Goal: Task Accomplishment & Management: Use online tool/utility

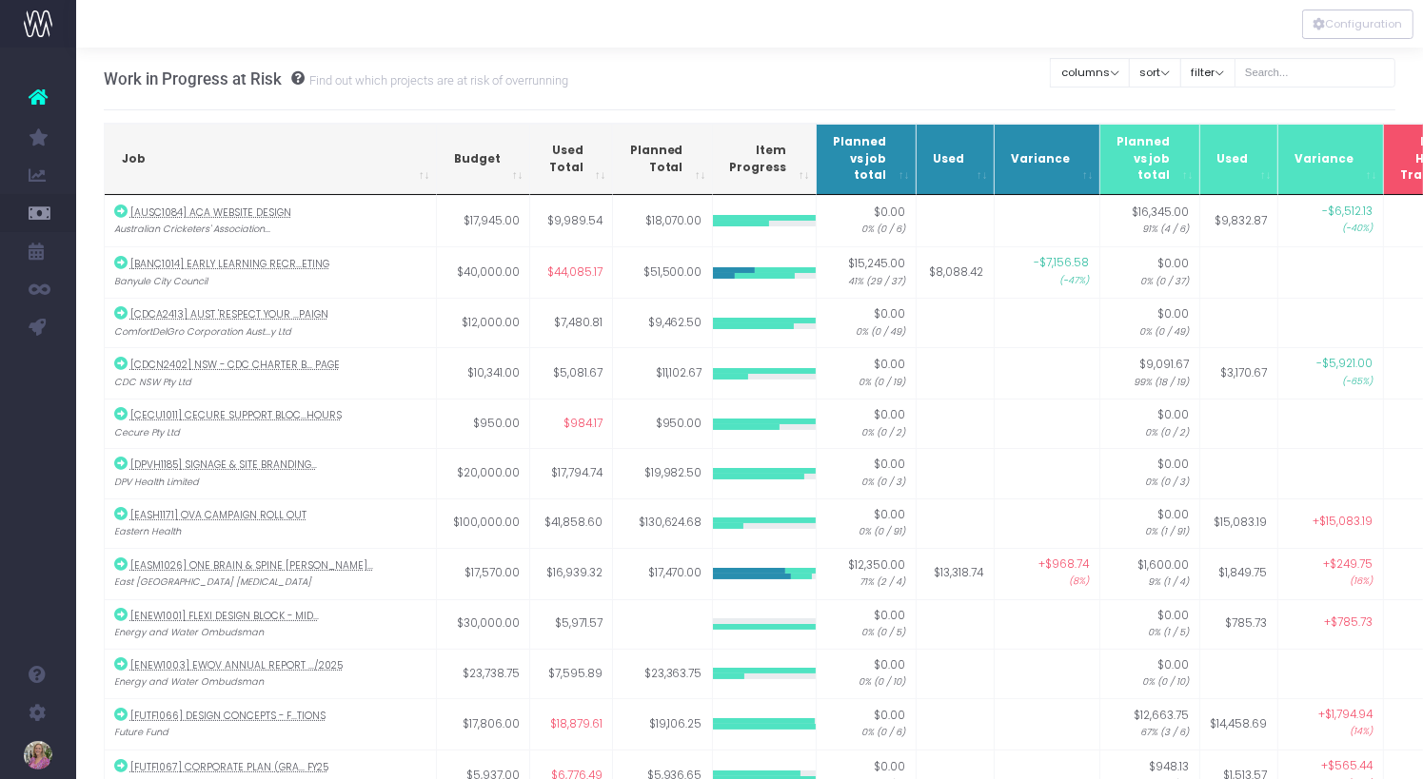
click at [143, 174] on span "New Forecast" at bounding box center [129, 174] width 48 height 33
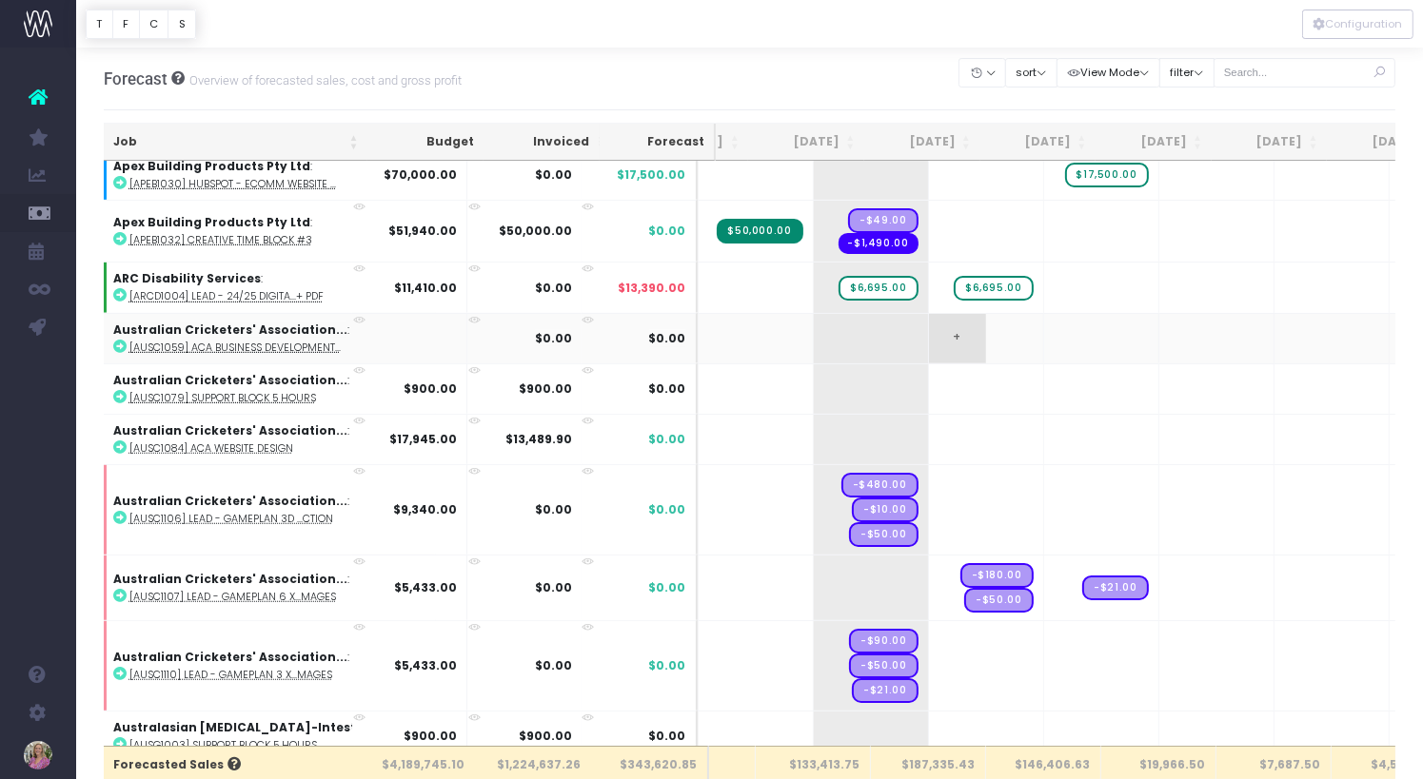
scroll to position [906, 200]
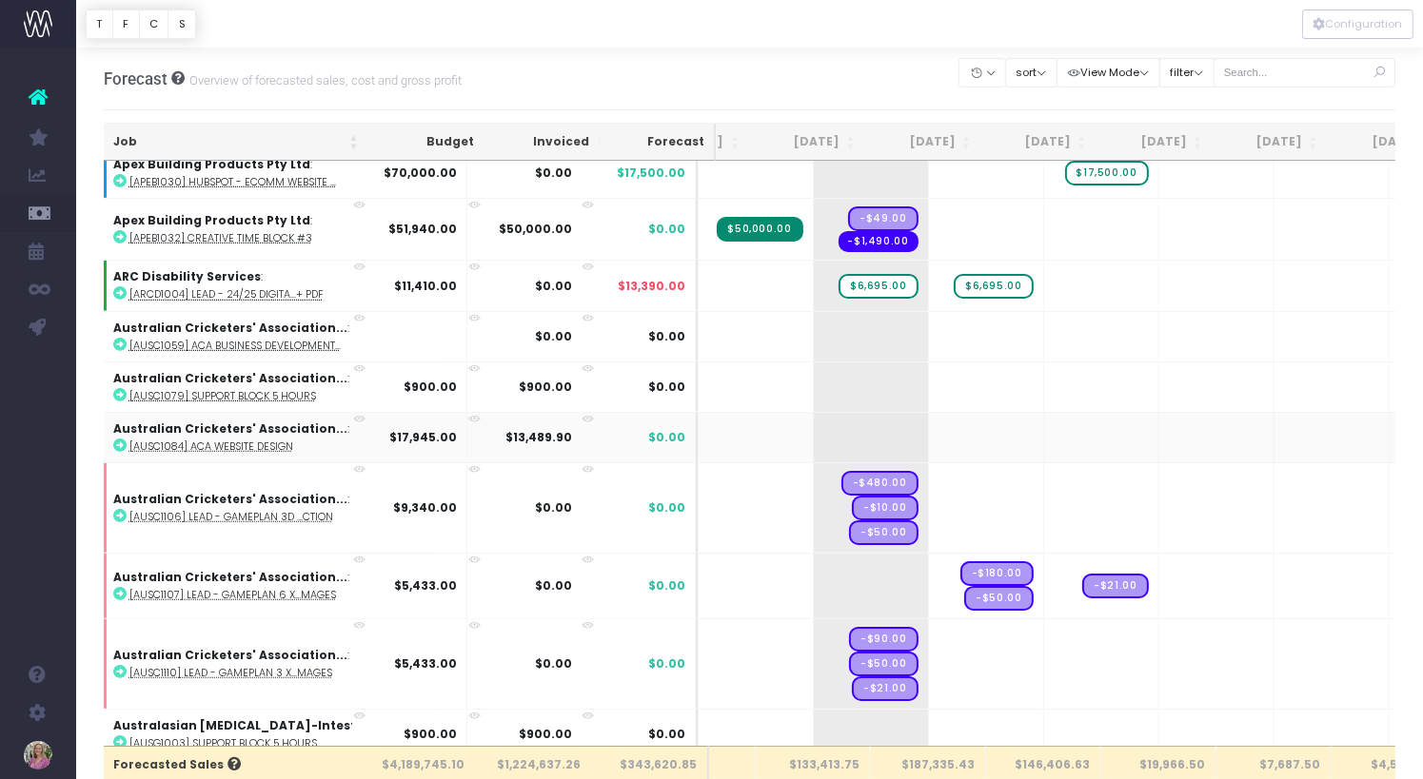
click at [258, 440] on abbr "[AUSC1084] ACA Website Design" at bounding box center [211, 447] width 164 height 14
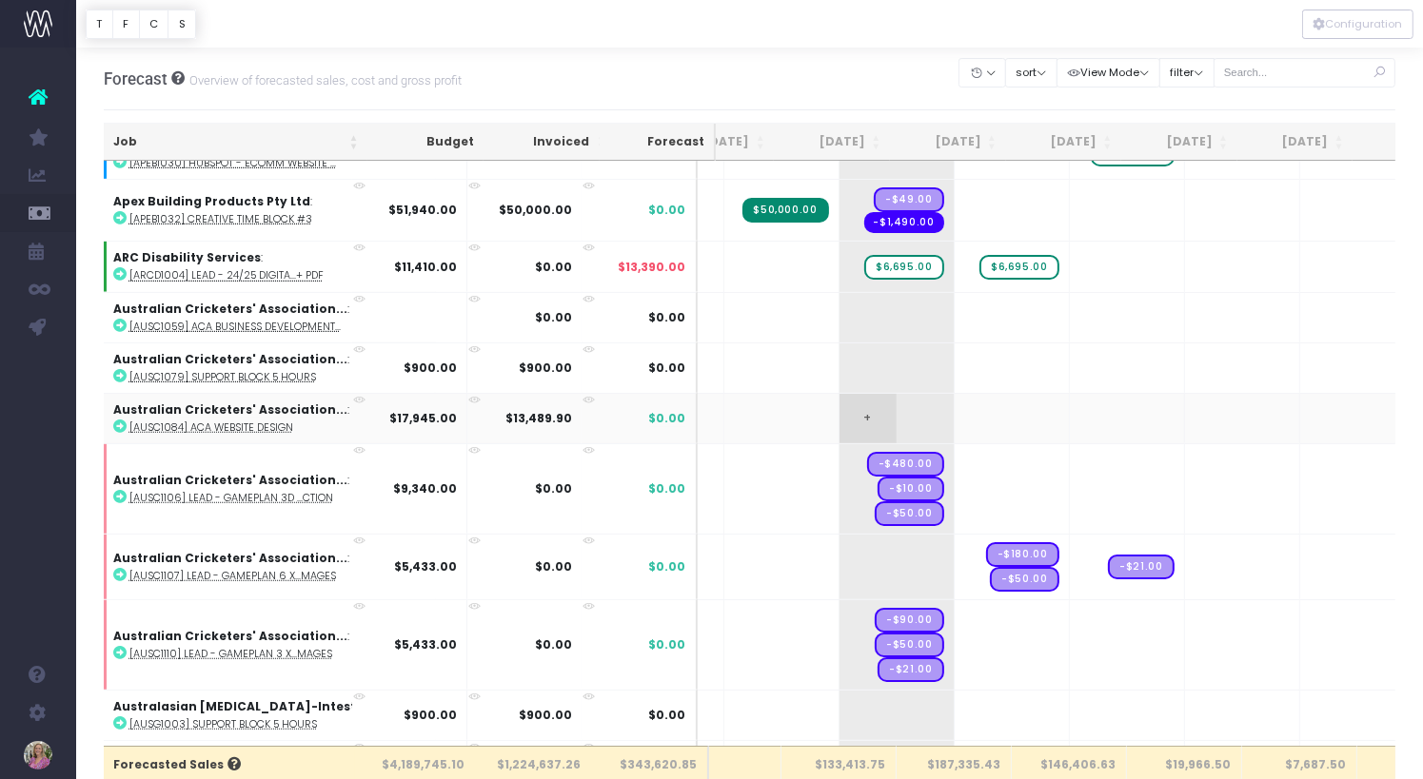
click at [839, 403] on span "+" at bounding box center [867, 418] width 57 height 49
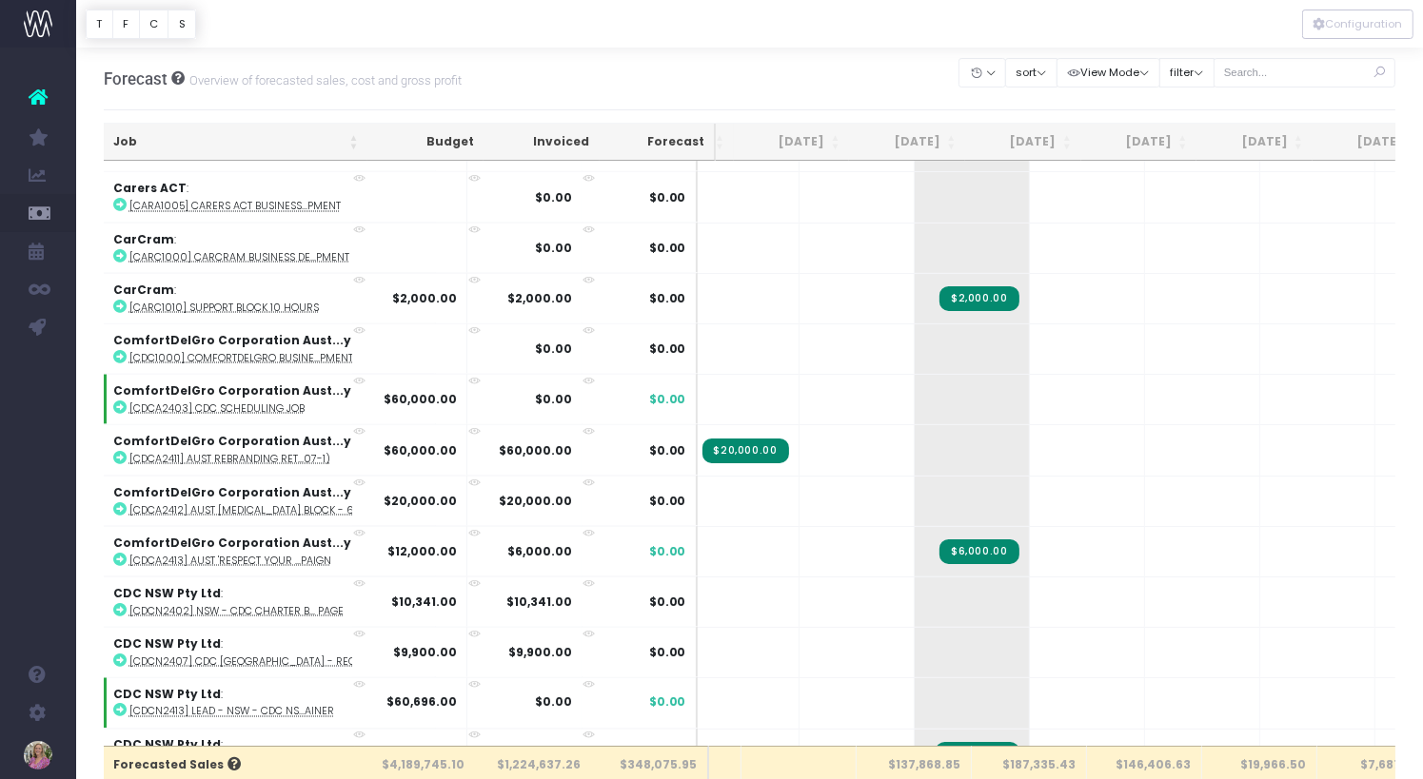
scroll to position [3013, 75]
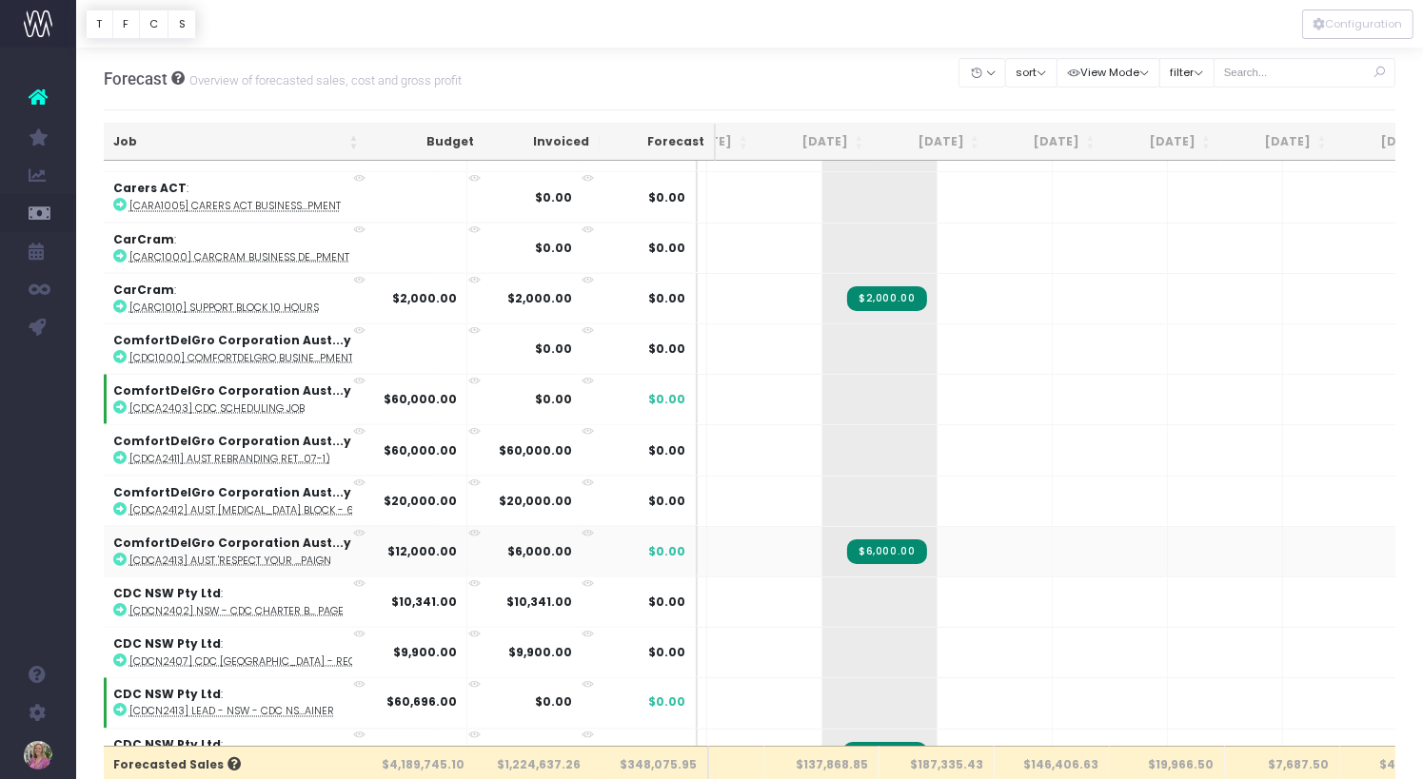
click at [257, 554] on abbr "[CDCA2413] AUST 'Respect Your ...paign" at bounding box center [230, 561] width 202 height 14
click at [937, 527] on span "+" at bounding box center [965, 551] width 57 height 49
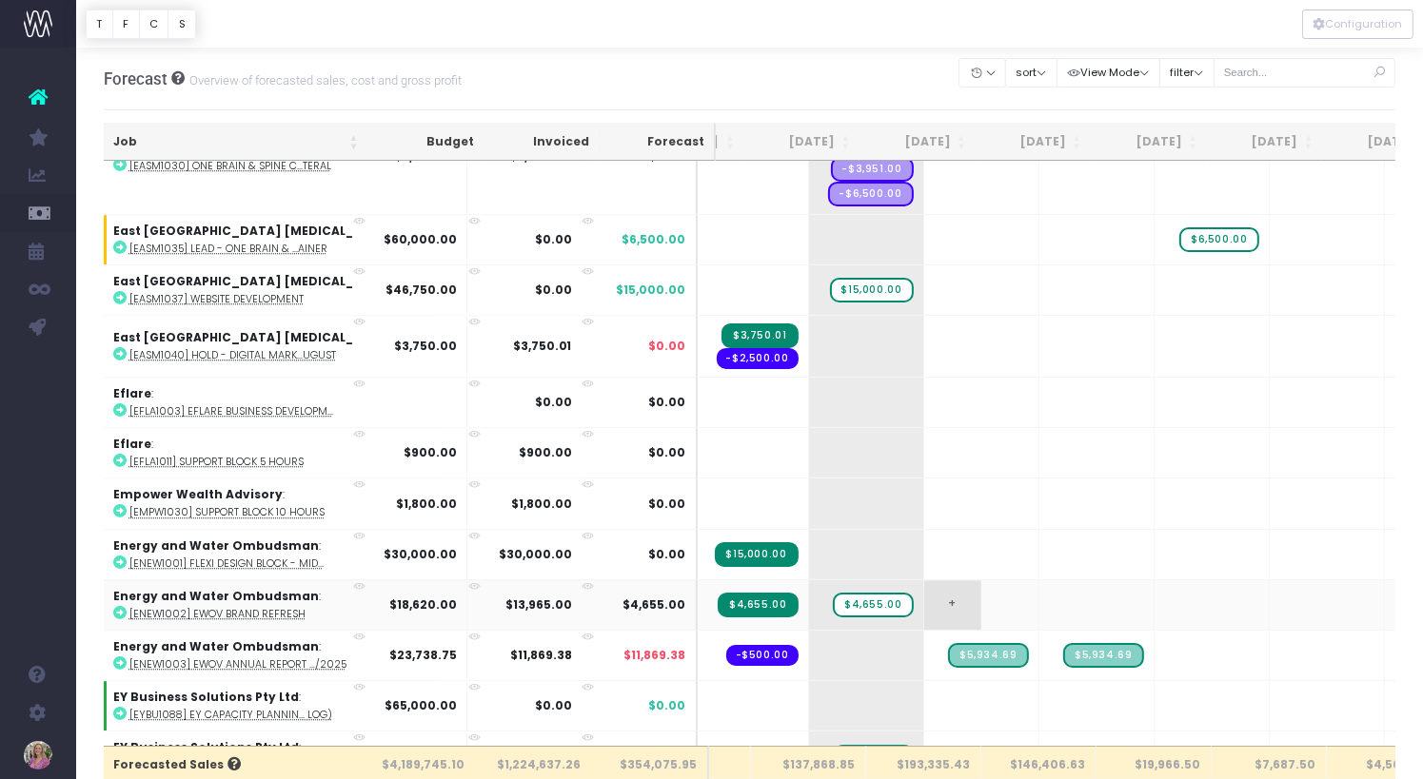
click at [924, 580] on span "+" at bounding box center [952, 604] width 57 height 49
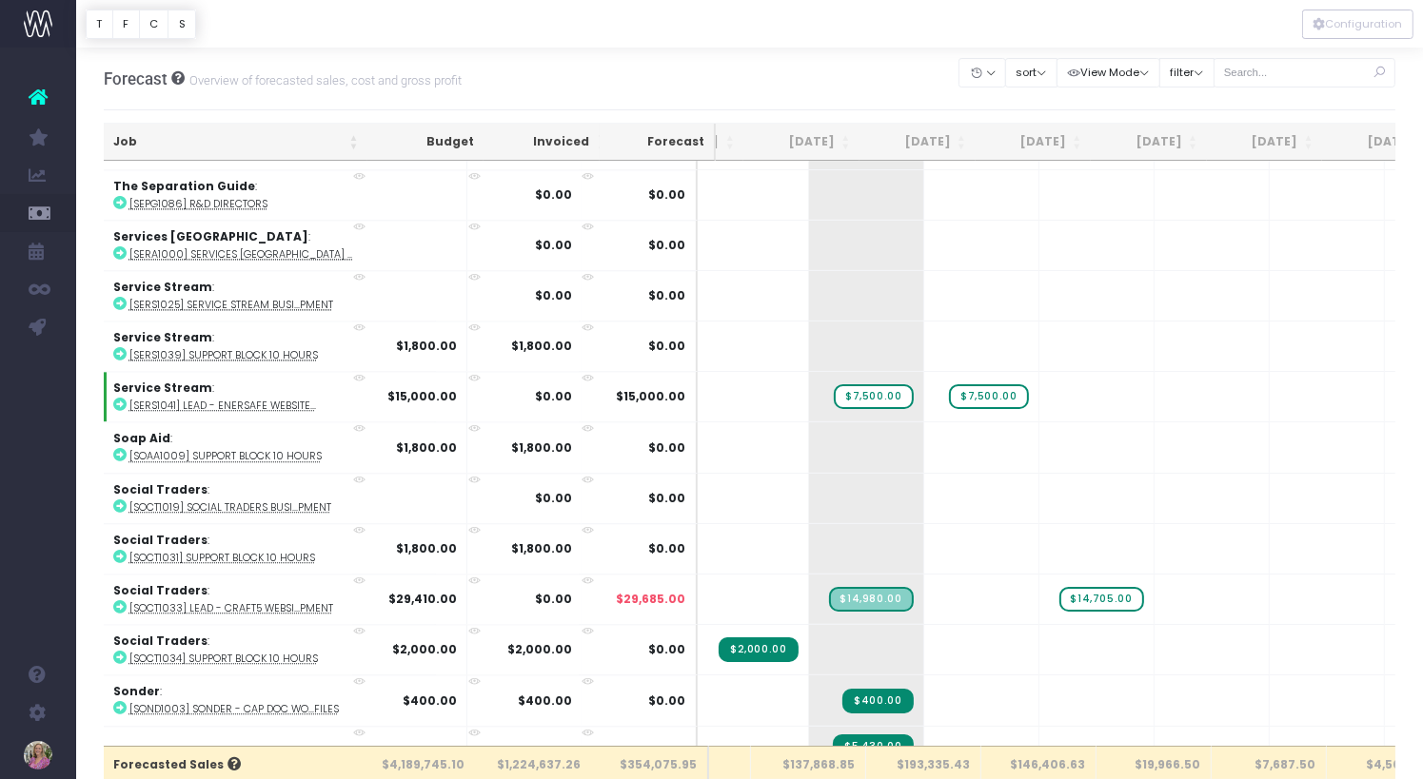
scroll to position [11643, 205]
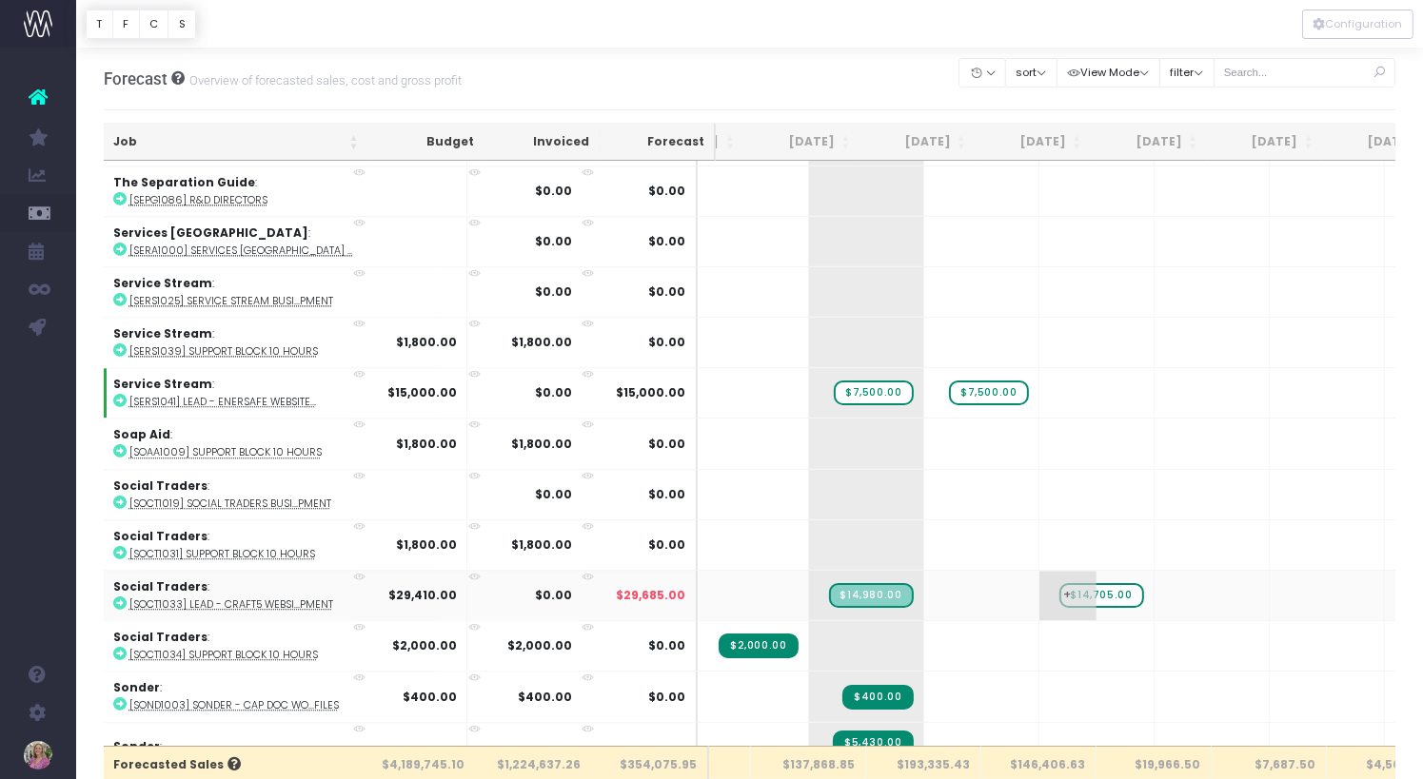
click at [1059, 583] on span "$14,705.00" at bounding box center [1101, 595] width 85 height 25
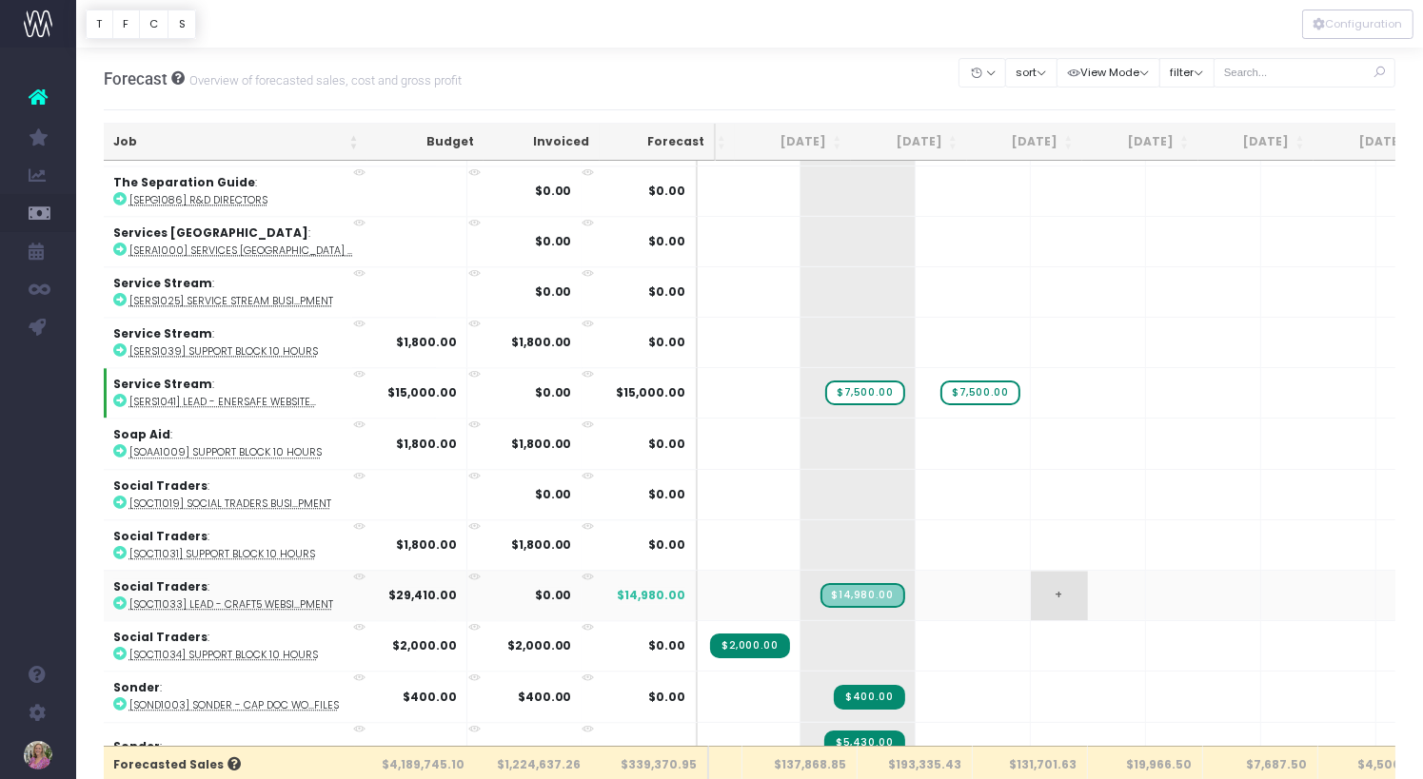
click at [1031, 571] on span "+" at bounding box center [1059, 595] width 57 height 49
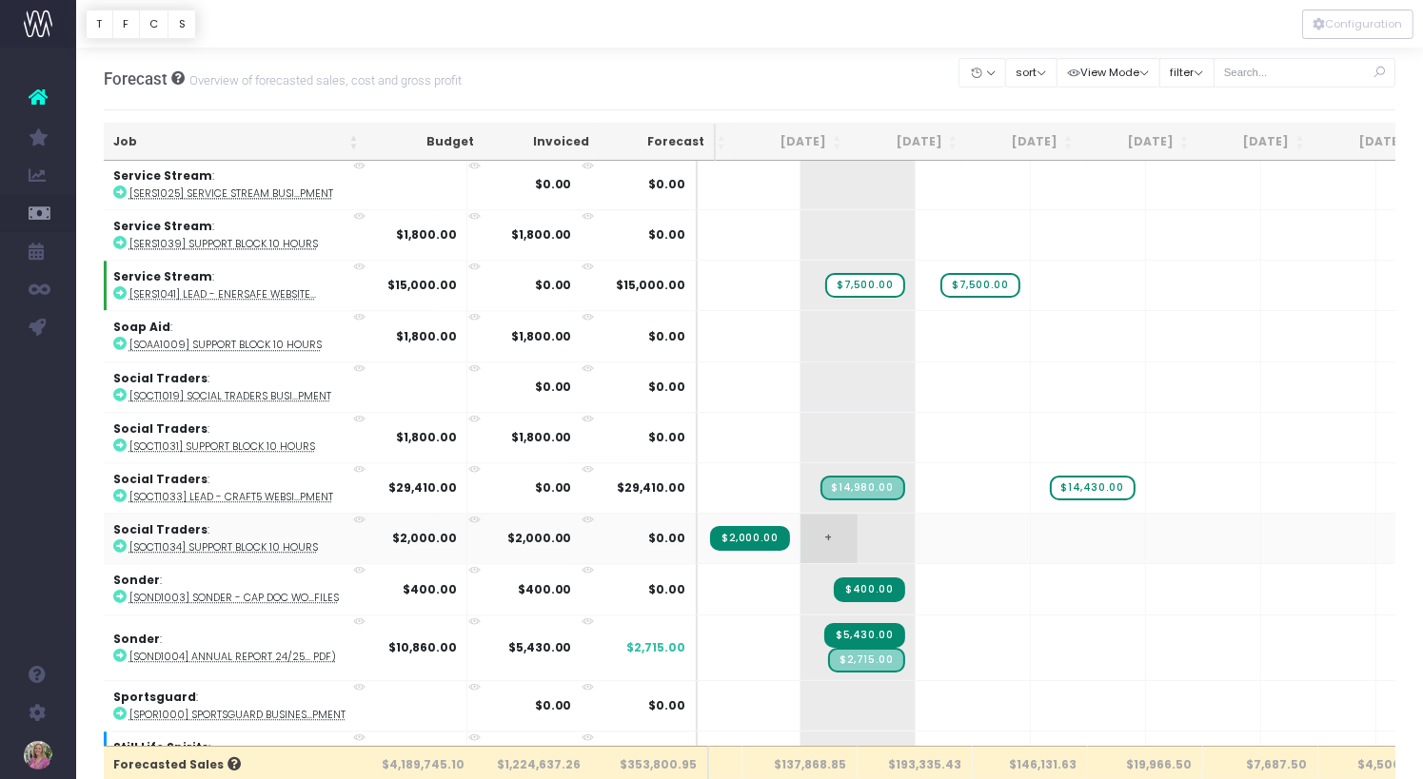
scroll to position [11757, 213]
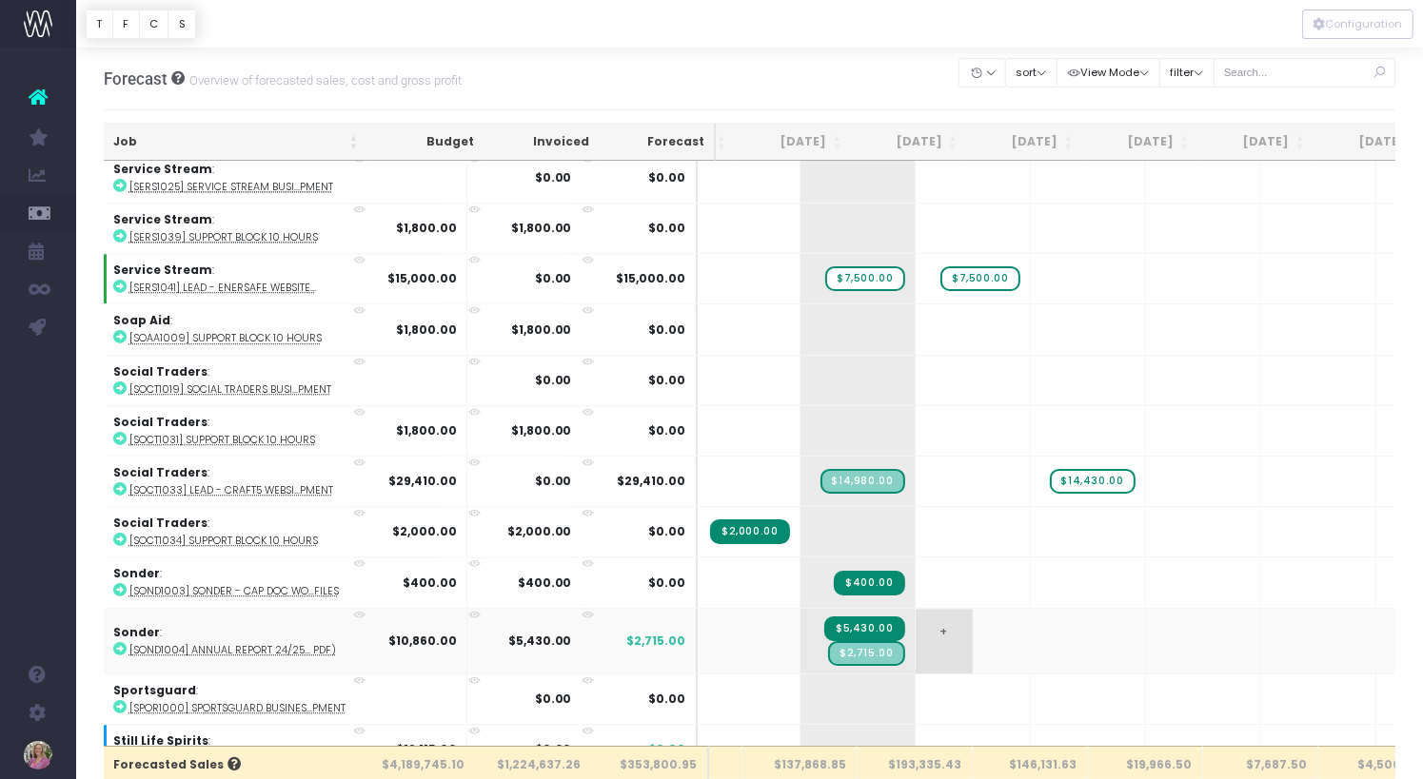
click at [915, 609] on span "+" at bounding box center [943, 641] width 57 height 65
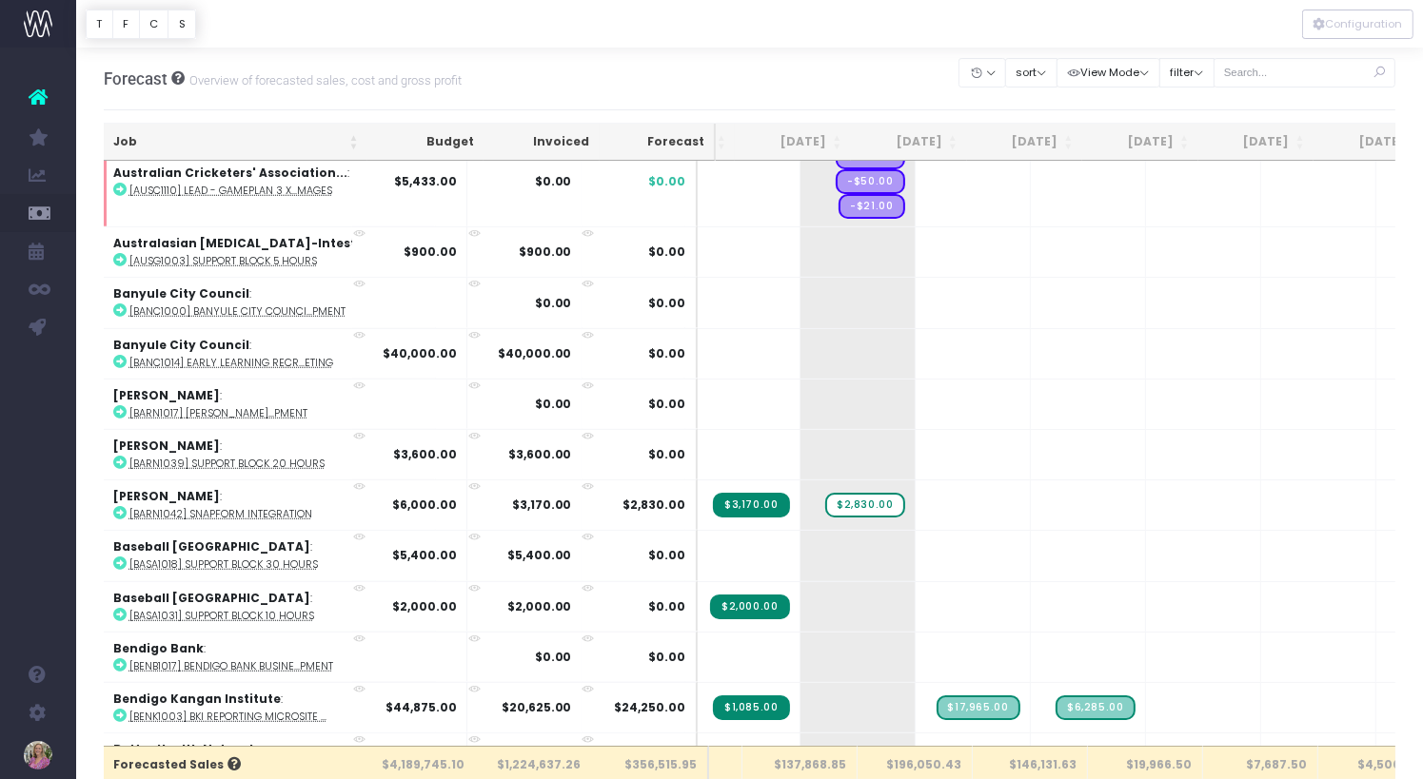
scroll to position [0, 213]
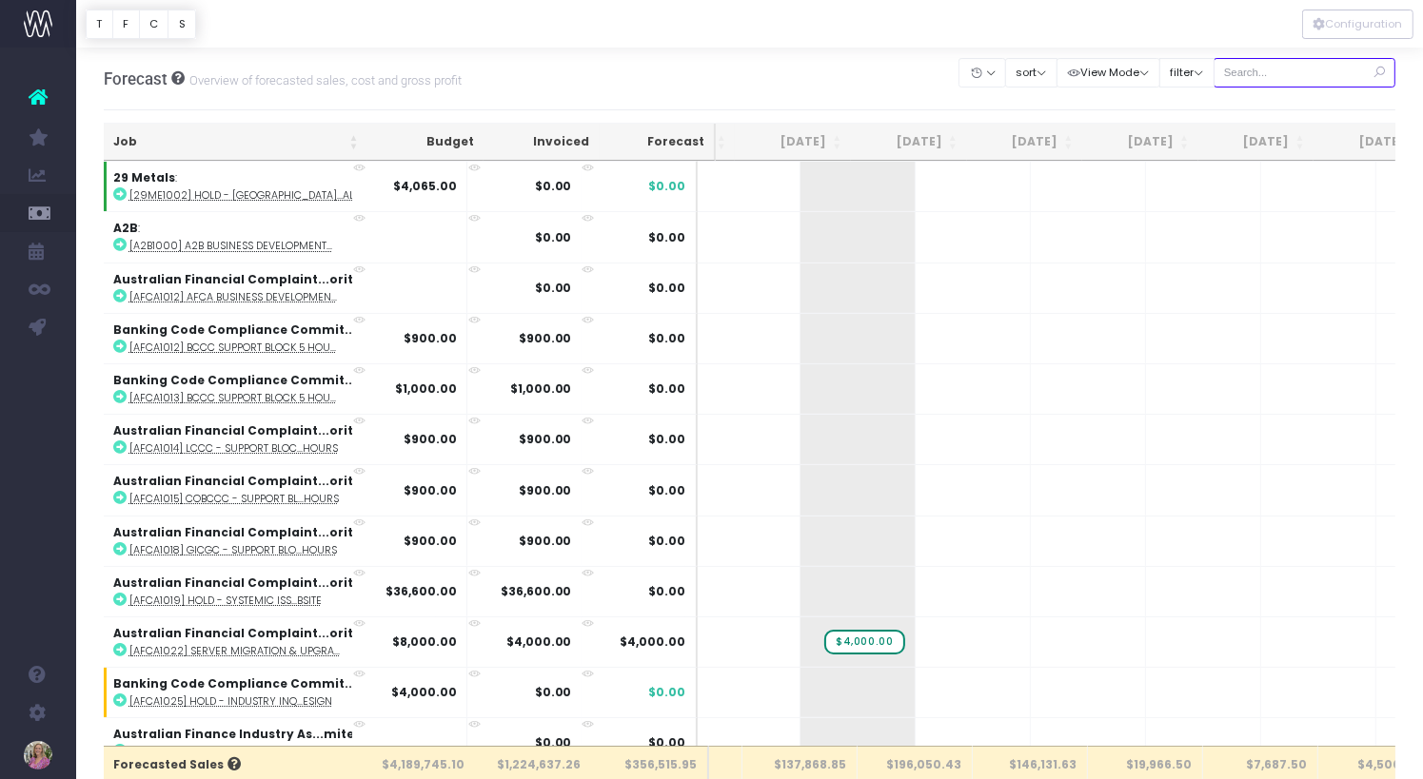
click at [1287, 77] on input "text" at bounding box center [1304, 72] width 183 height 29
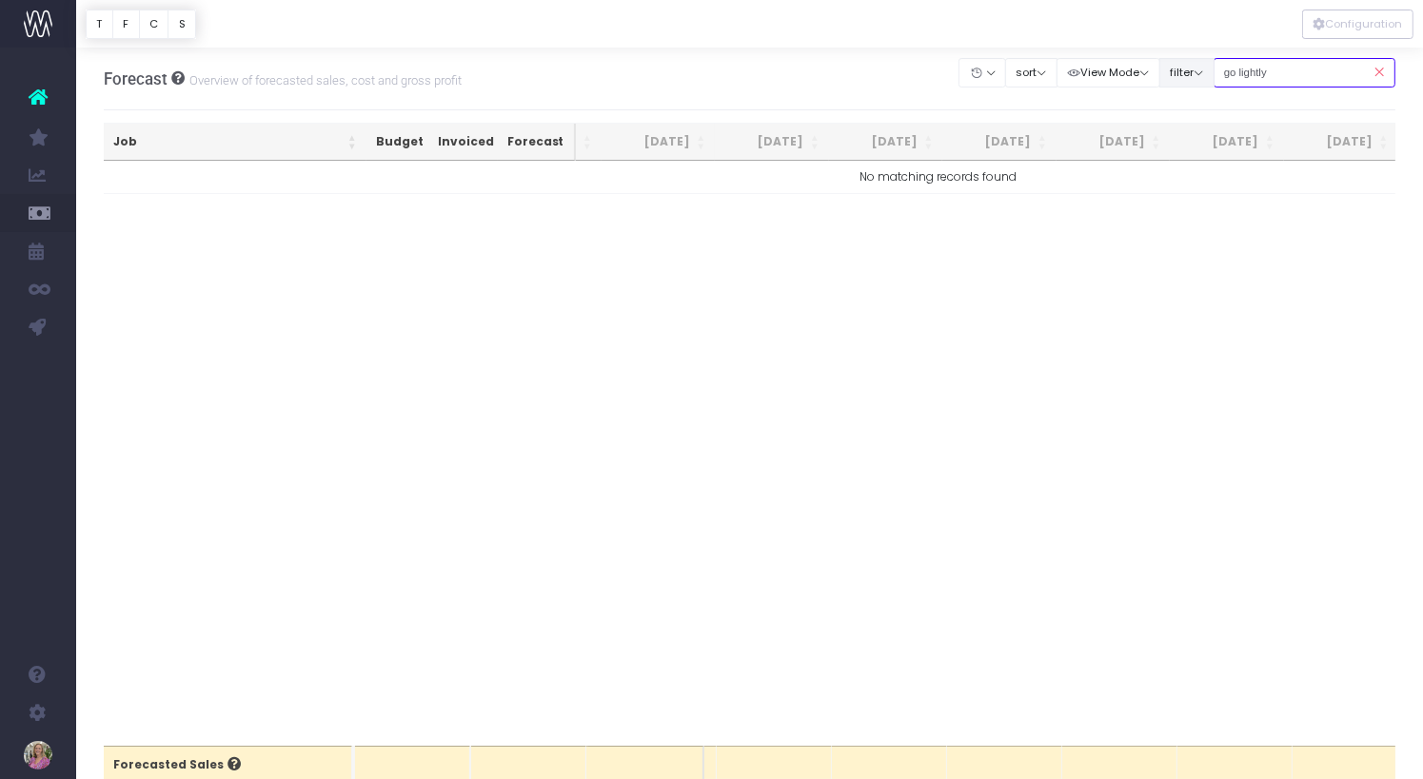
drag, startPoint x: 1267, startPoint y: 69, endPoint x: 1240, endPoint y: 69, distance: 26.6
click at [1240, 69] on div "Clear Filters Hide [DATE] [DATE] [DATE] [DATE] [DATE] [DATE] [DATE] [DATE] [DAT…" at bounding box center [1177, 72] width 436 height 39
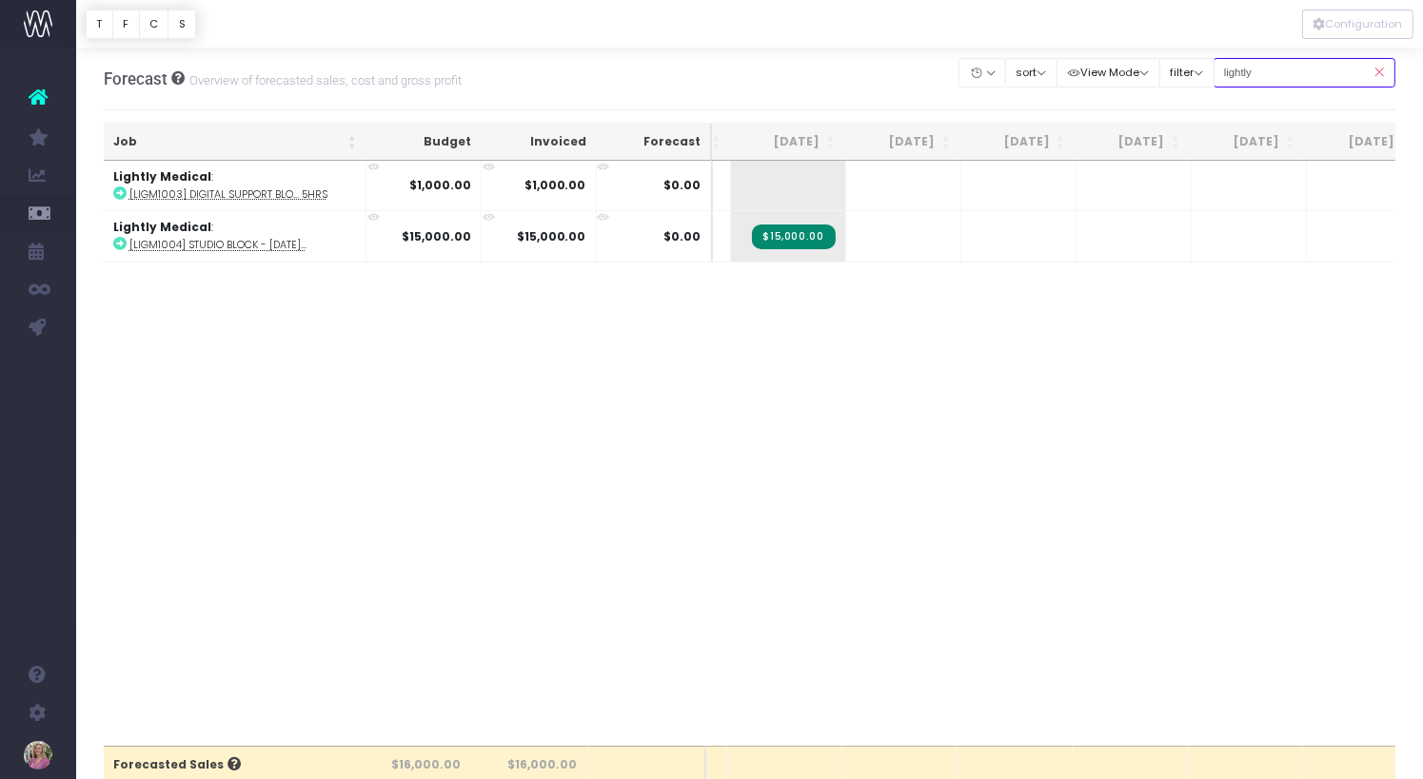
type input "lightly"
drag, startPoint x: 1378, startPoint y: 69, endPoint x: 1305, endPoint y: 69, distance: 73.3
click at [1378, 69] on icon at bounding box center [1378, 72] width 33 height 39
click at [1305, 69] on input "lightly" at bounding box center [1304, 72] width 183 height 29
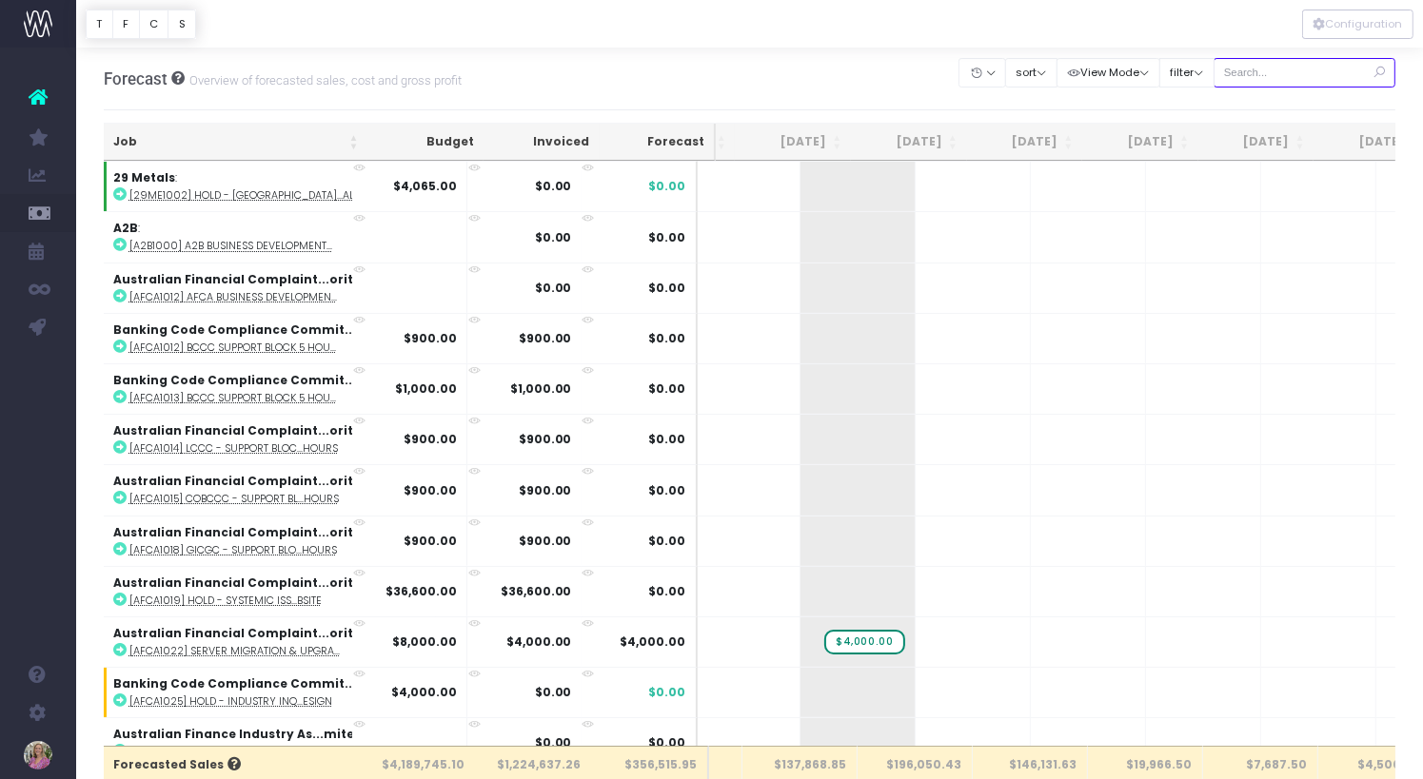
click at [1305, 69] on input "text" at bounding box center [1304, 72] width 183 height 29
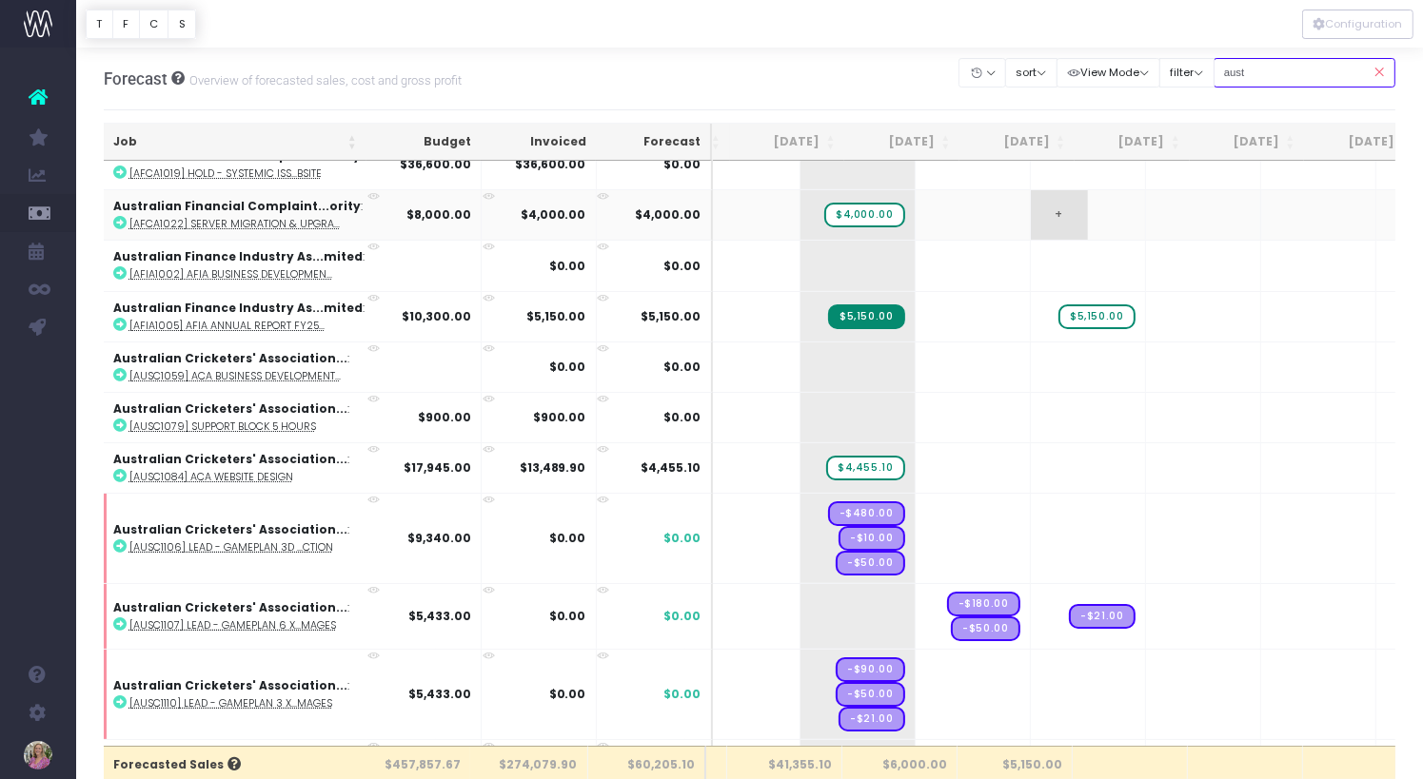
scroll to position [238, 213]
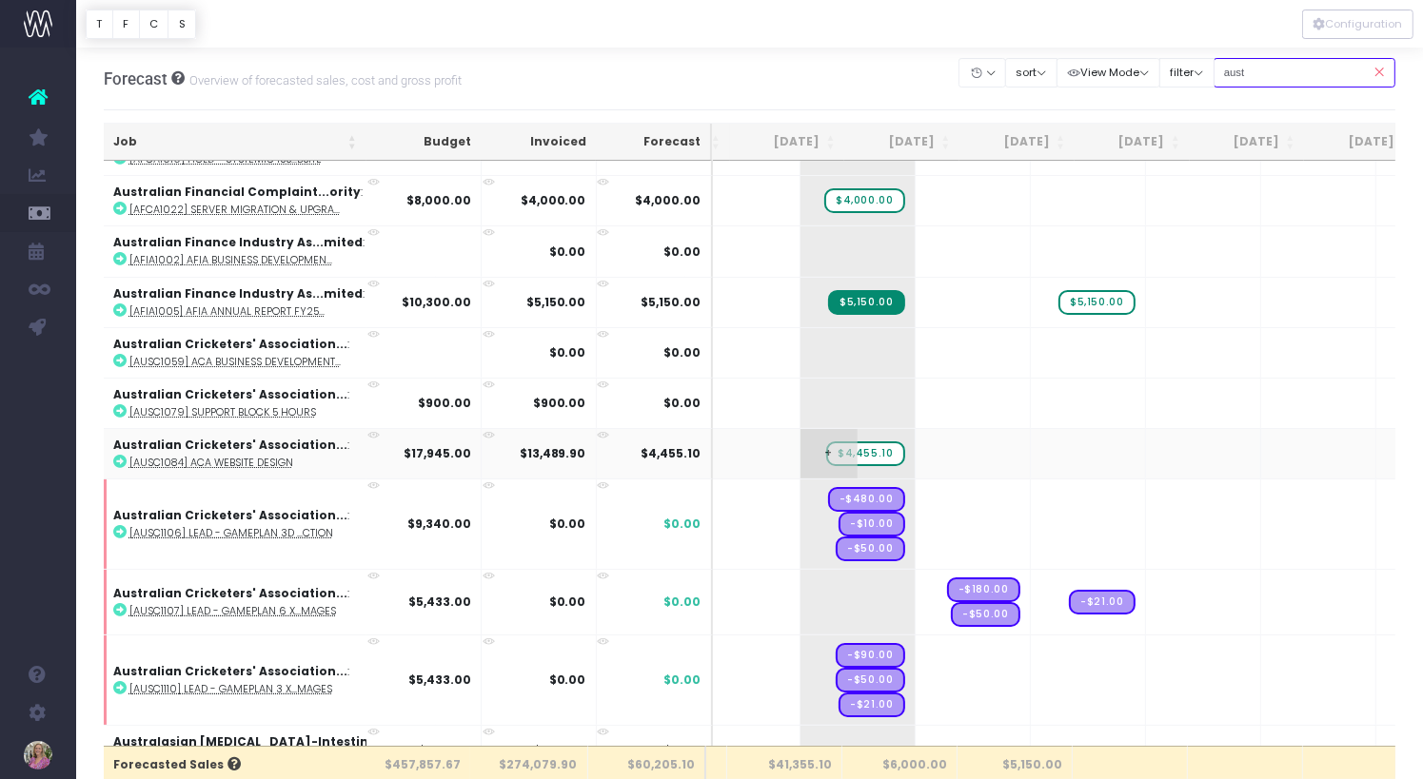
type input "aust"
click at [826, 447] on span "$4,455.10" at bounding box center [865, 454] width 78 height 25
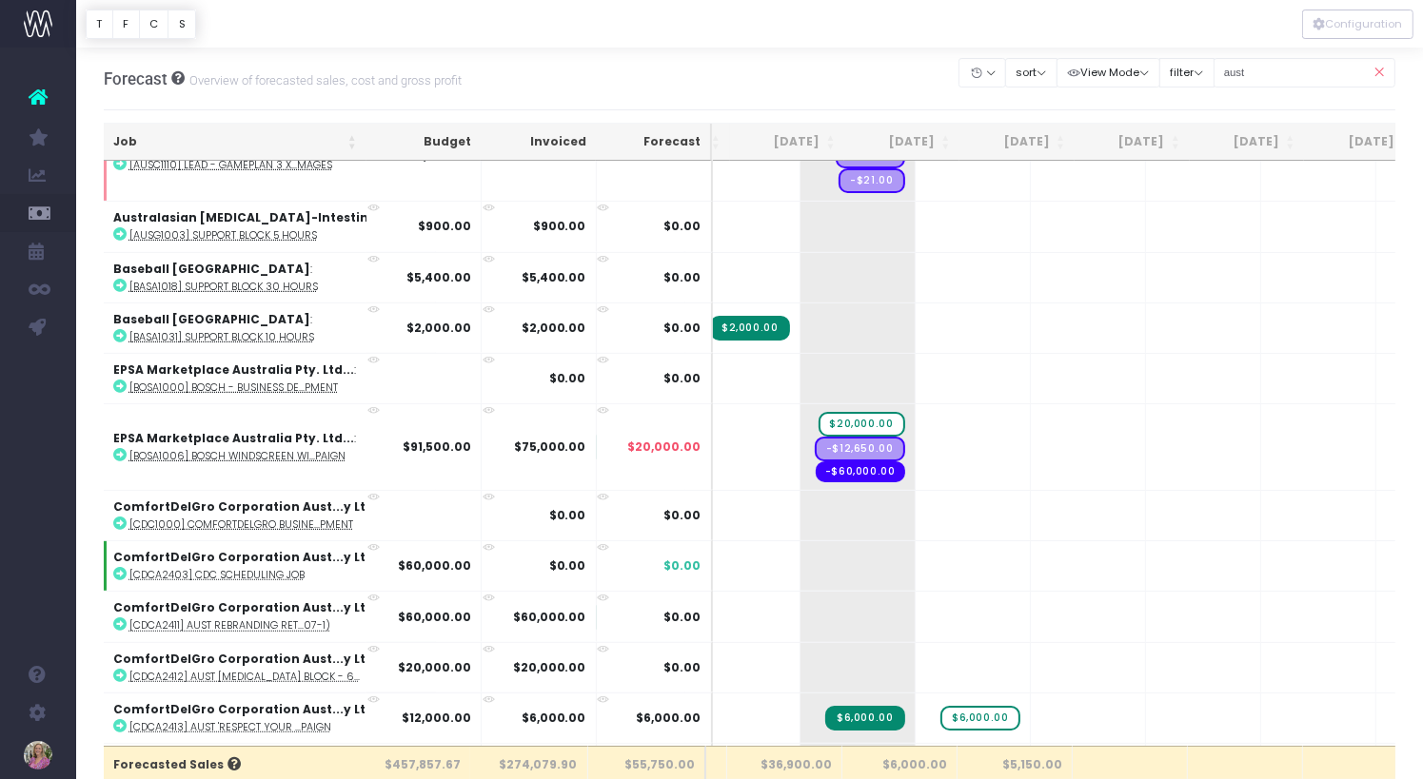
scroll to position [0, 213]
